Goal: Transaction & Acquisition: Purchase product/service

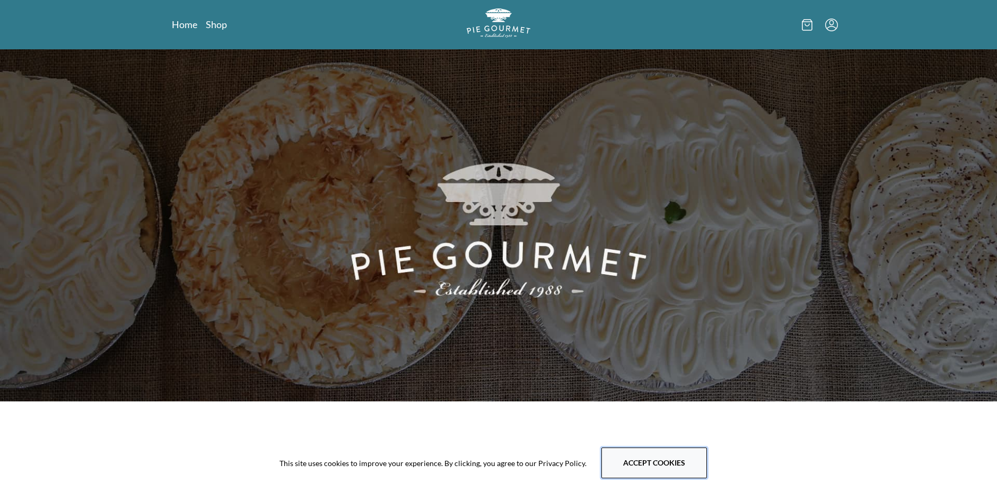
click at [630, 461] on button "Accept cookies" at bounding box center [654, 463] width 106 height 31
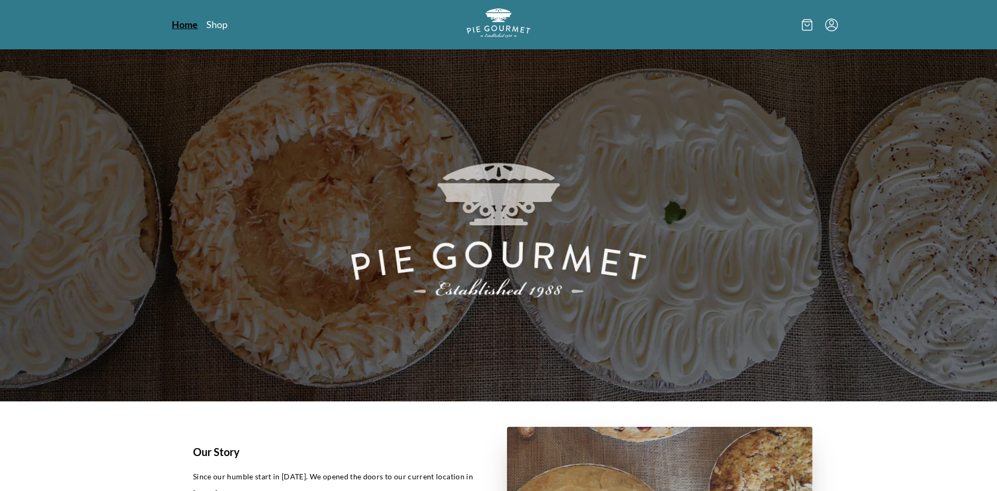
click at [175, 23] on link "Home" at bounding box center [185, 24] width 26 height 13
click at [192, 21] on link "Home" at bounding box center [185, 24] width 26 height 13
click at [216, 25] on link "Shop" at bounding box center [216, 24] width 21 height 13
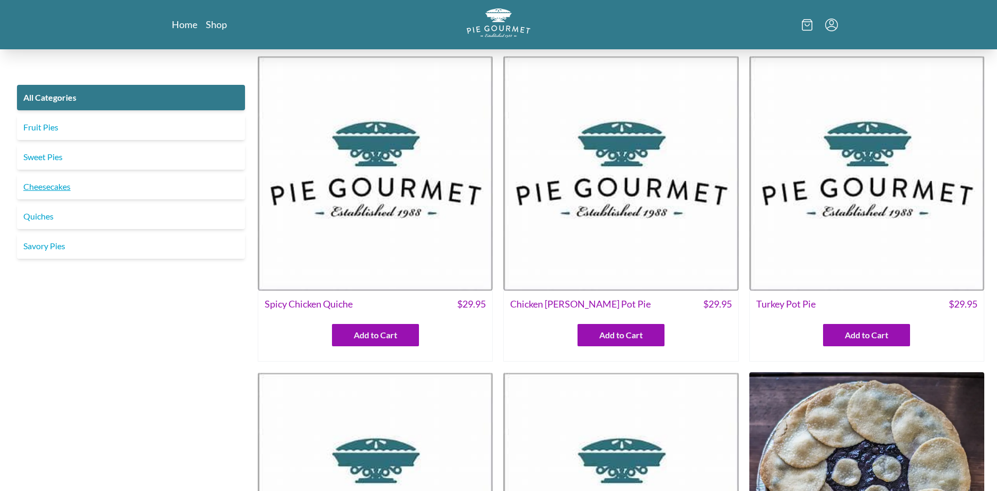
click at [39, 188] on link "Cheesecakes" at bounding box center [131, 186] width 228 height 25
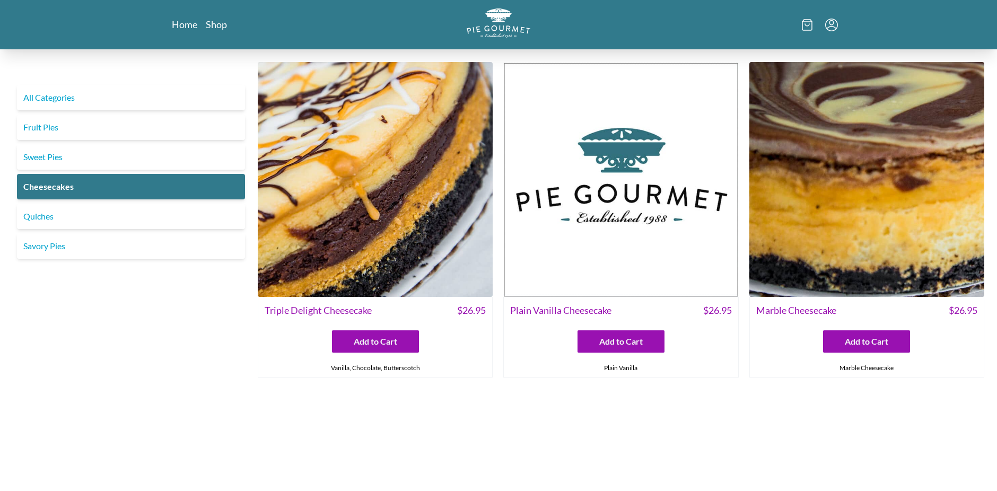
click at [368, 226] on img at bounding box center [375, 179] width 235 height 235
click at [820, 237] on img at bounding box center [866, 179] width 235 height 235
